Goal: Find contact information: Obtain details needed to contact an individual or organization

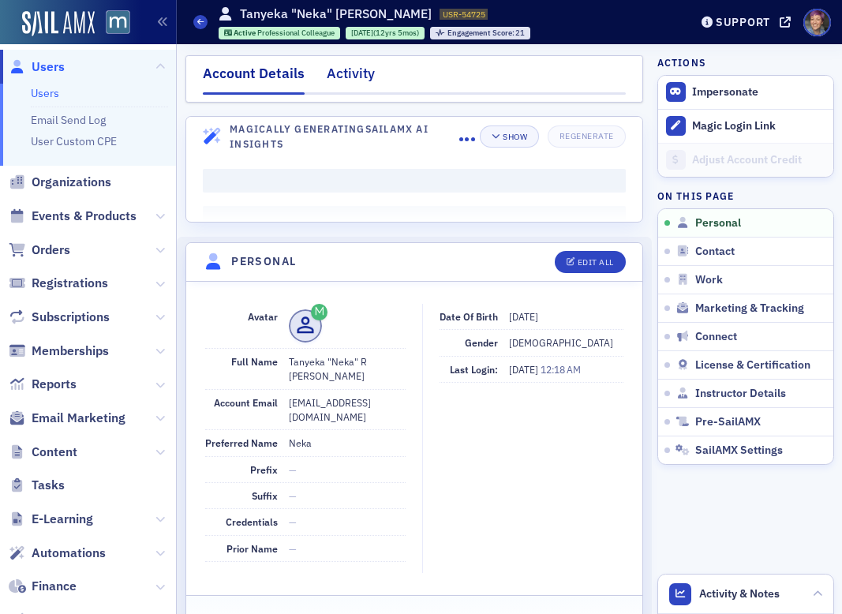
click at [327, 77] on div "Activity" at bounding box center [351, 77] width 48 height 29
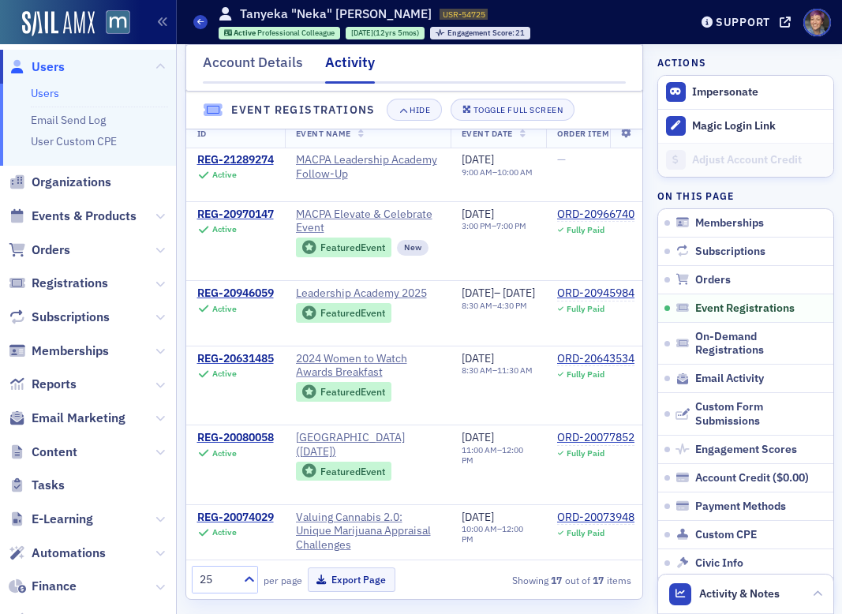
scroll to position [1190, 0]
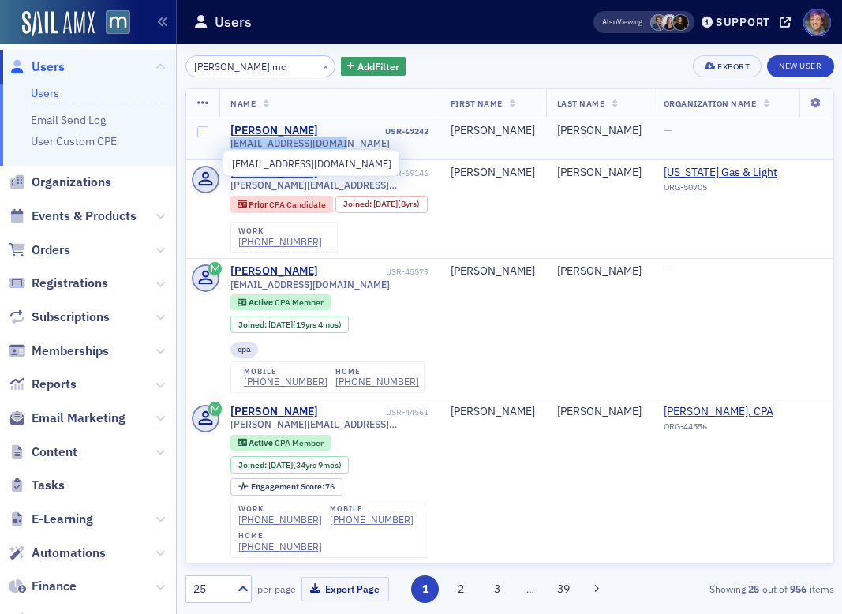
drag, startPoint x: 342, startPoint y: 142, endPoint x: 230, endPoint y: 145, distance: 111.3
click at [230, 145] on div "[EMAIL_ADDRESS][DOMAIN_NAME]" at bounding box center [329, 143] width 198 height 12
copy span "[EMAIL_ADDRESS][DOMAIN_NAME]"
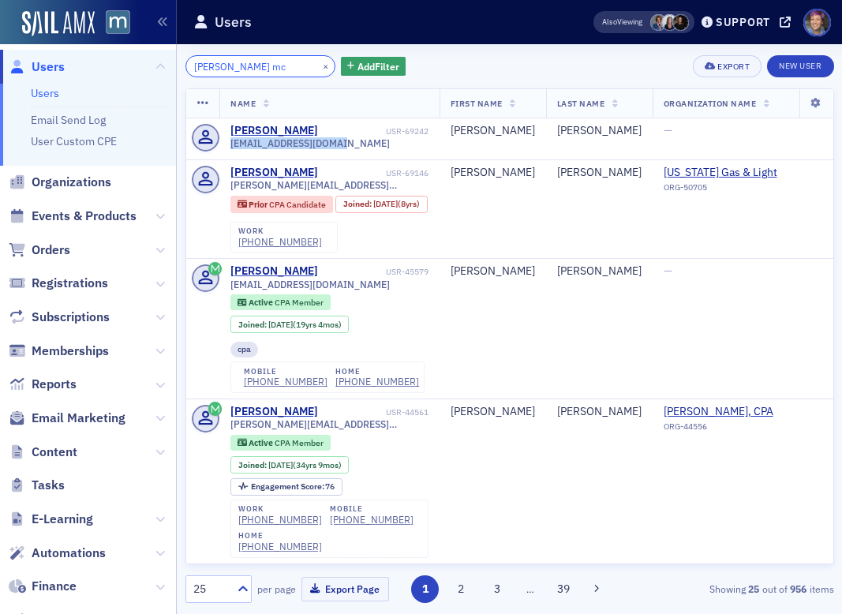
click at [240, 64] on input "[PERSON_NAME] mc" at bounding box center [260, 66] width 151 height 22
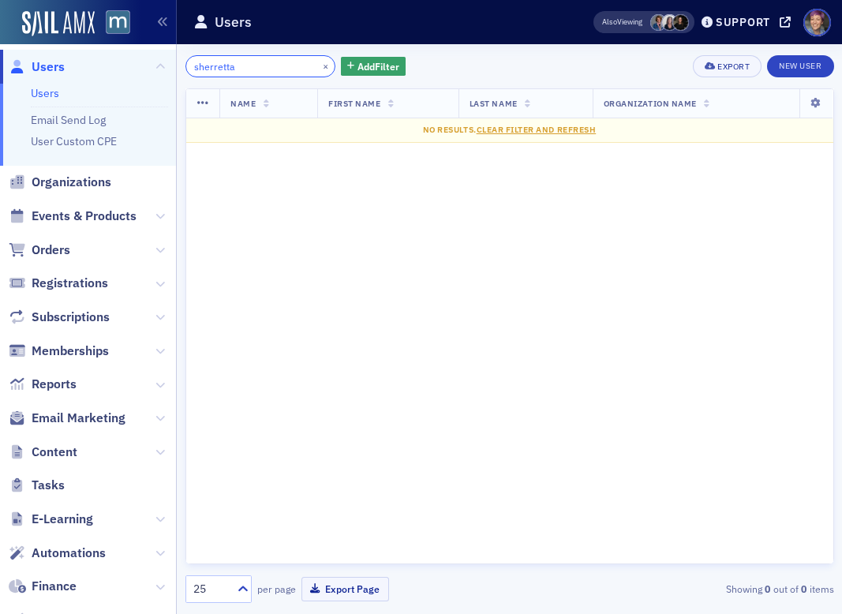
drag, startPoint x: 238, startPoint y: 63, endPoint x: 180, endPoint y: 61, distance: 58.5
click at [180, 61] on div "sherretta × Add Filter Export New User Name First Name Last Name Organization N…" at bounding box center [509, 329] width 665 height 570
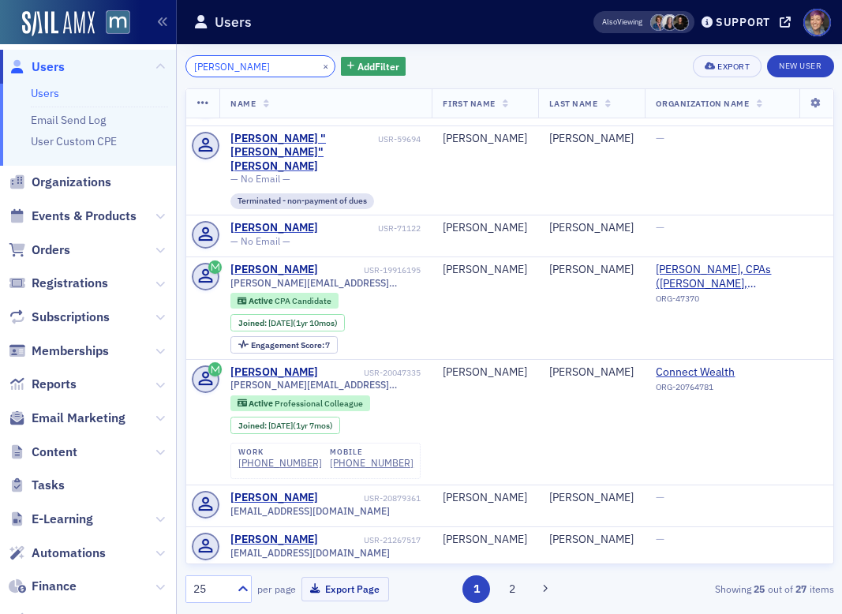
scroll to position [1267, 0]
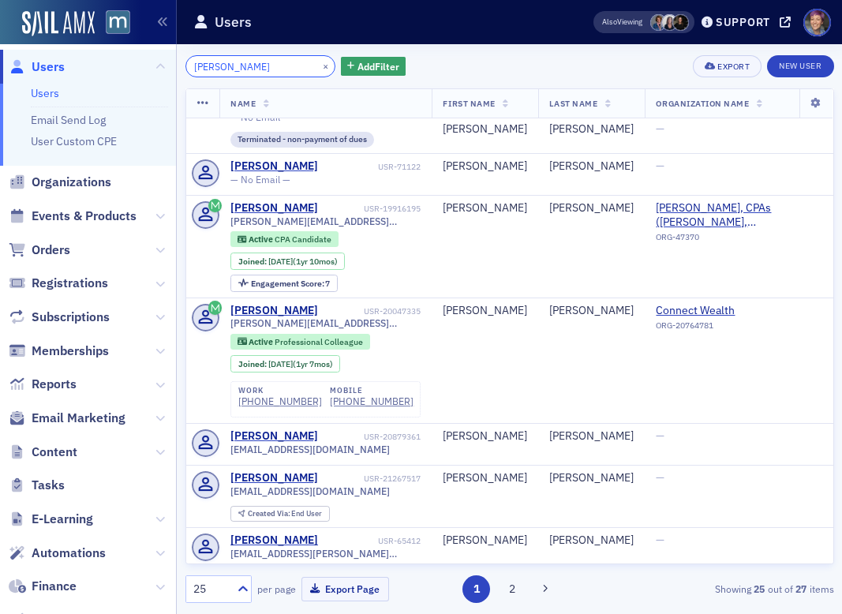
click at [257, 66] on input "[PERSON_NAME]" at bounding box center [260, 66] width 151 height 22
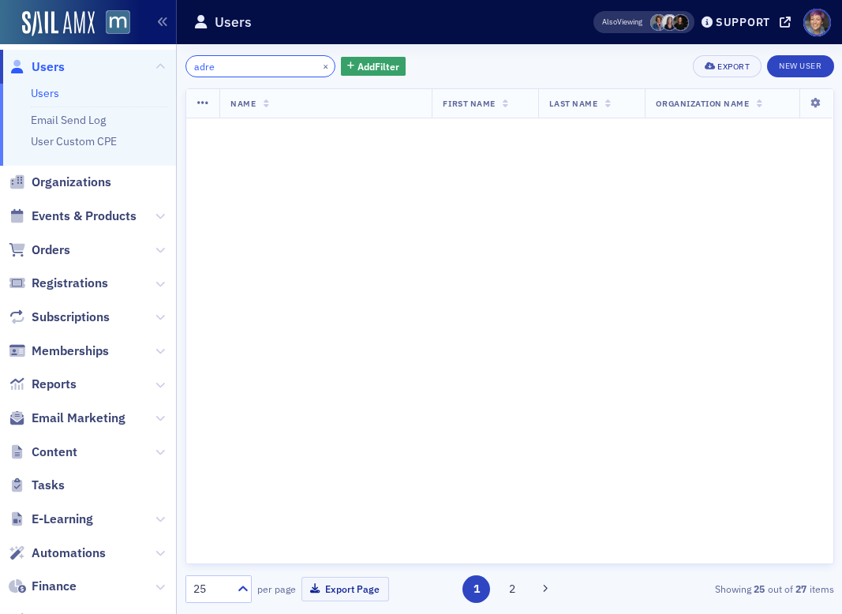
scroll to position [2273, 0]
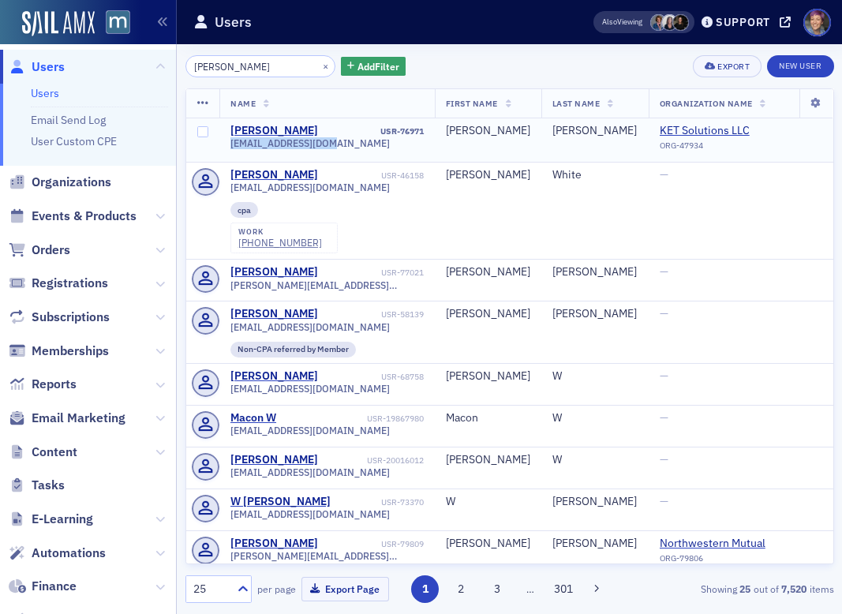
drag, startPoint x: 334, startPoint y: 144, endPoint x: 232, endPoint y: 148, distance: 101.9
click at [232, 148] on span "[EMAIL_ADDRESS][DOMAIN_NAME]" at bounding box center [309, 143] width 159 height 12
copy span "[EMAIL_ADDRESS][DOMAIN_NAME]"
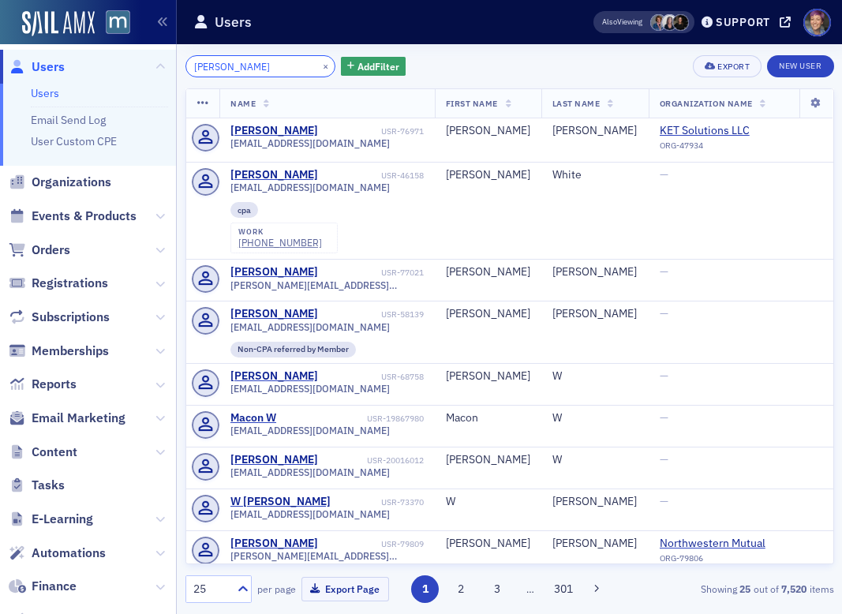
click at [241, 66] on input "[PERSON_NAME]" at bounding box center [260, 66] width 151 height 22
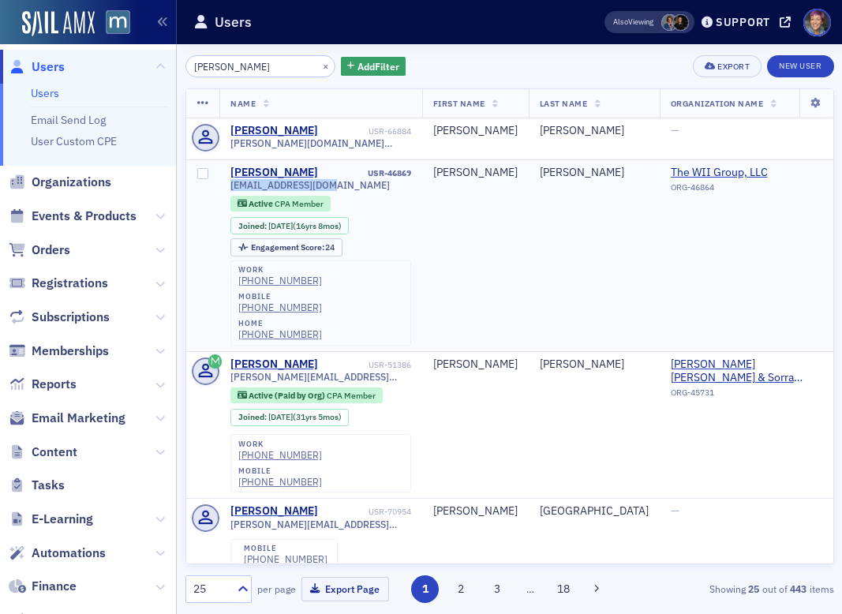
drag, startPoint x: 330, startPoint y: 184, endPoint x: 224, endPoint y: 189, distance: 105.9
click at [224, 189] on td "[PERSON_NAME] USR-46869 [EMAIL_ADDRESS][DOMAIN_NAME] Active CPA Member Joined :…" at bounding box center [320, 255] width 202 height 192
copy span "[EMAIL_ADDRESS][DOMAIN_NAME]"
click at [234, 67] on input "[PERSON_NAME]" at bounding box center [260, 66] width 151 height 22
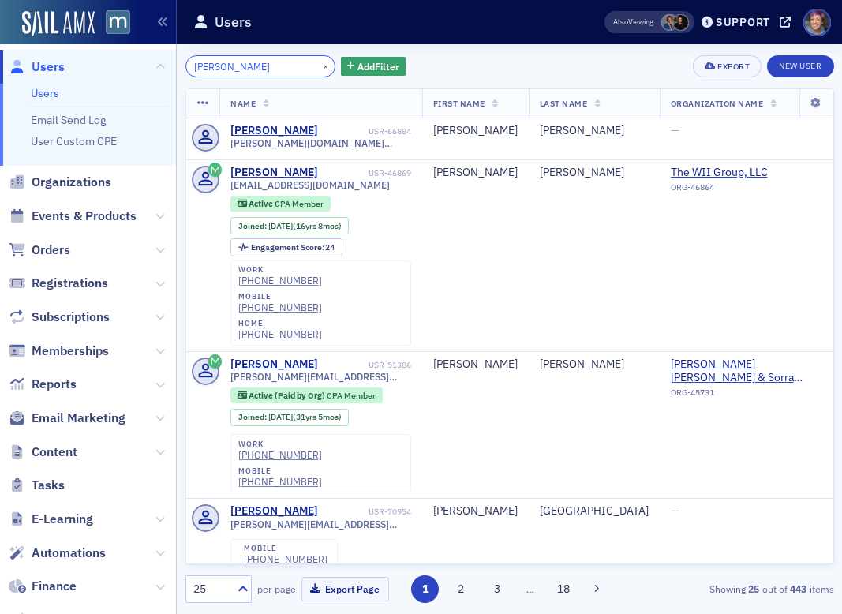
click at [234, 67] on input "[PERSON_NAME]" at bounding box center [260, 66] width 151 height 22
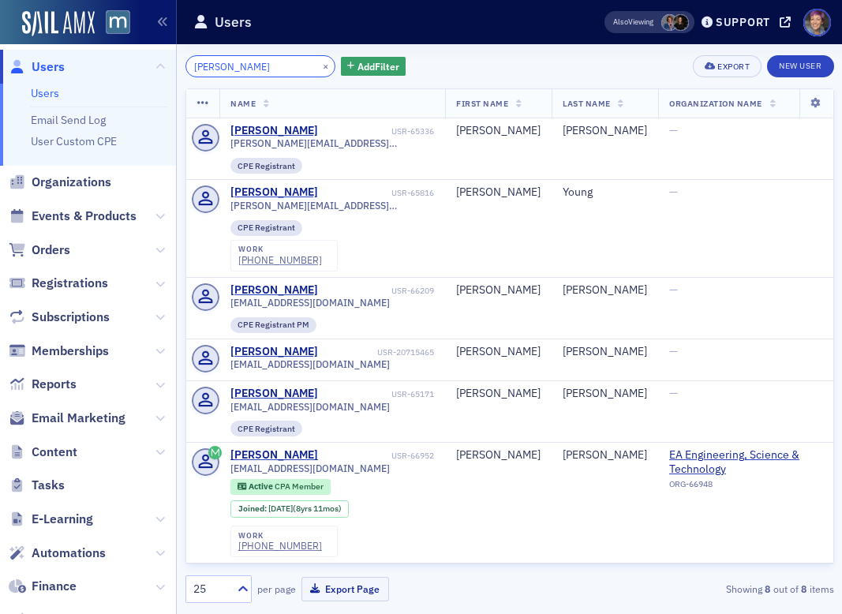
click at [268, 73] on input "[PERSON_NAME]" at bounding box center [260, 66] width 151 height 22
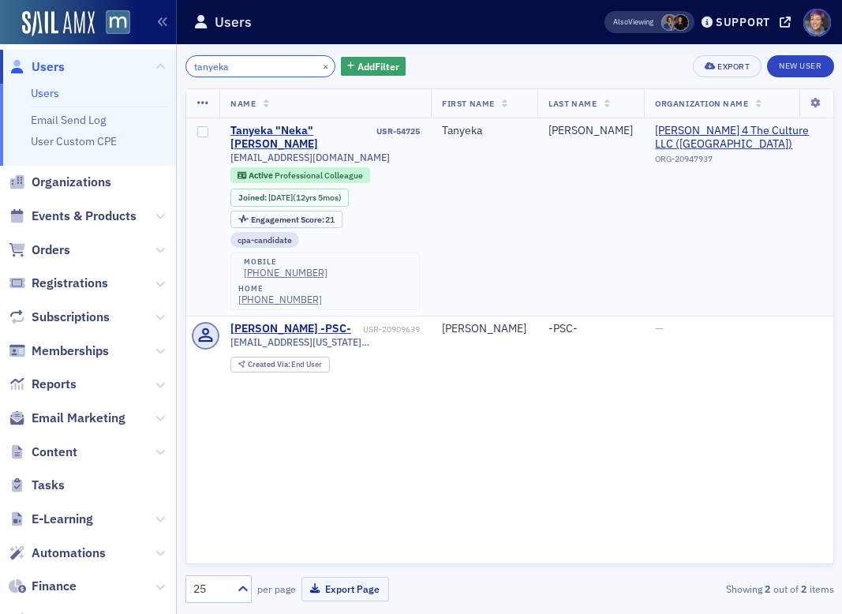
type input "tanyeka"
click at [366, 152] on div "[EMAIL_ADDRESS][DOMAIN_NAME]" at bounding box center [324, 158] width 189 height 12
copy div "[EMAIL_ADDRESS][DOMAIN_NAME]"
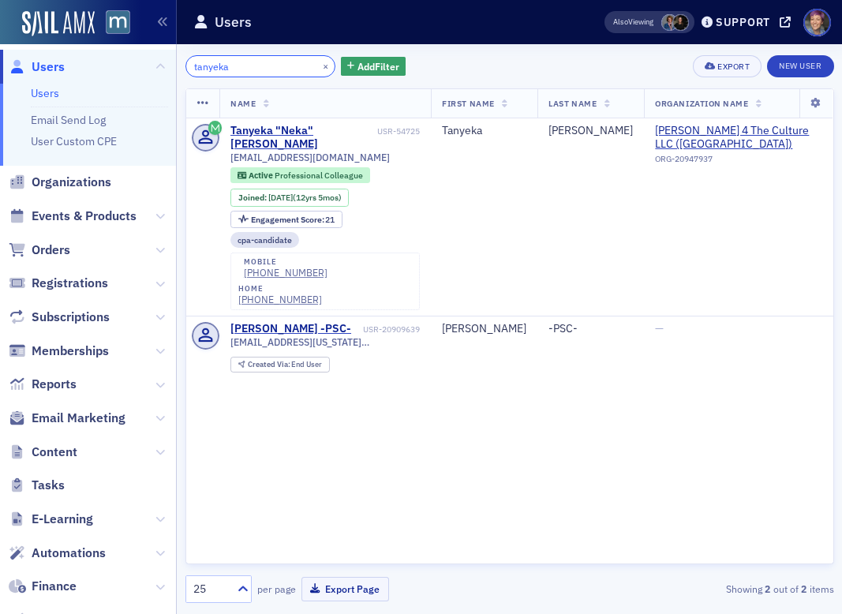
click at [272, 66] on input "tanyeka" at bounding box center [260, 66] width 151 height 22
